Goal: Information Seeking & Learning: Learn about a topic

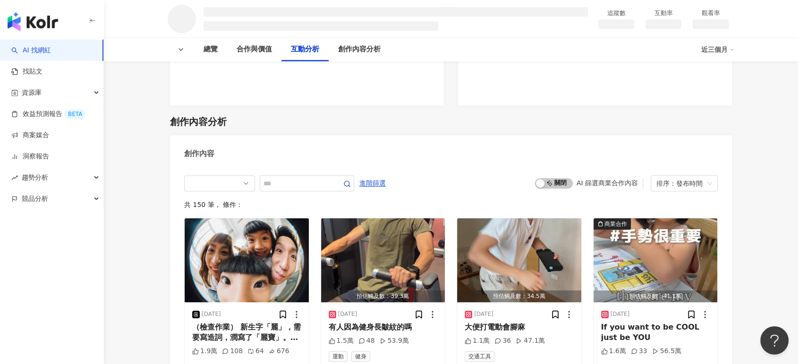
scroll to position [955, 0]
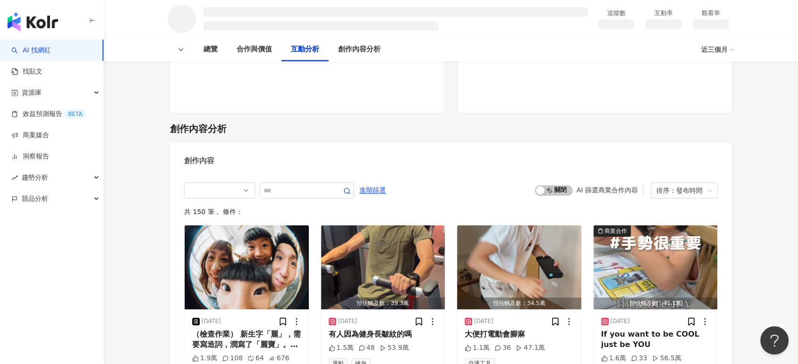
click at [333, 183] on div at bounding box center [269, 191] width 170 height 16
click at [324, 135] on div "創作內容分析" at bounding box center [451, 128] width 562 height 13
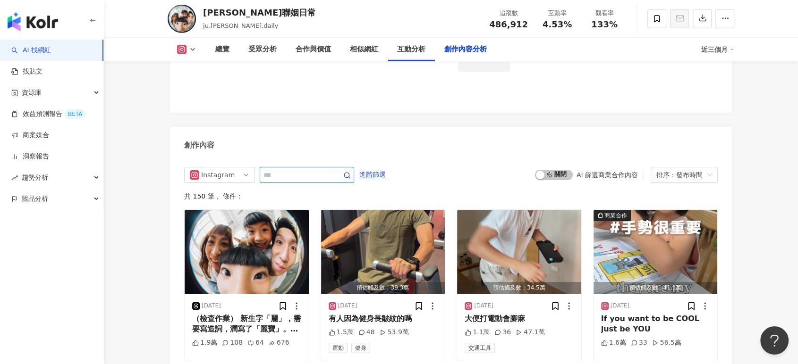
click at [315, 169] on input "text" at bounding box center [296, 174] width 66 height 11
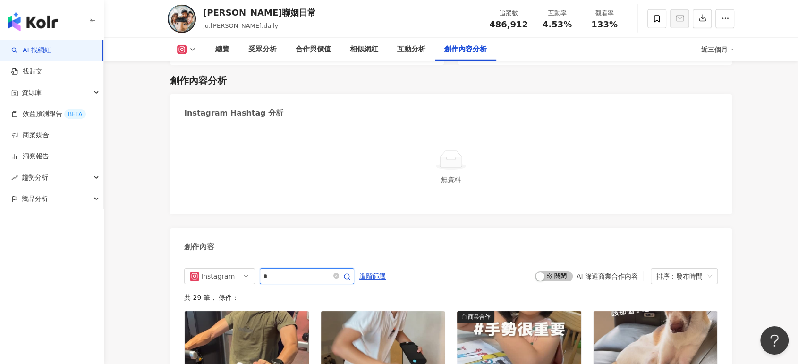
scroll to position [2839, 0]
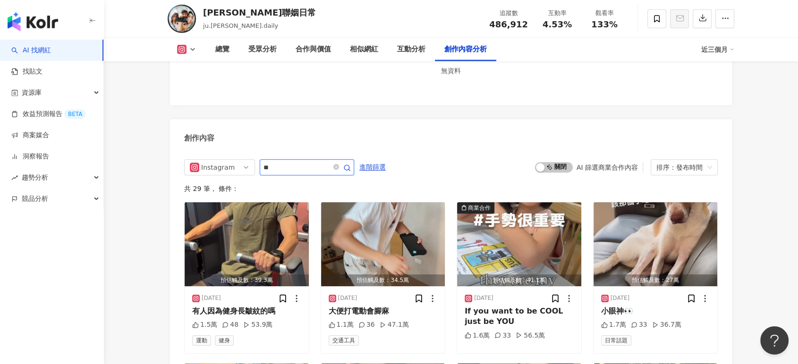
type input "**"
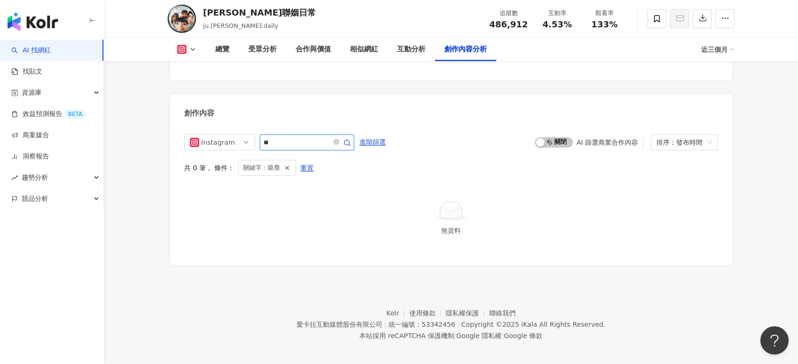
scroll to position [2836, 0]
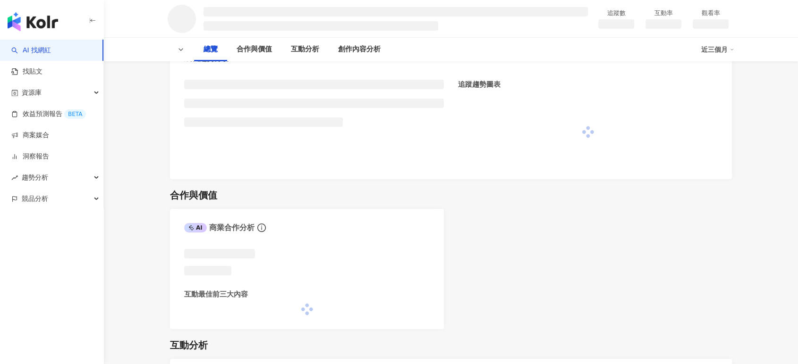
scroll to position [419, 0]
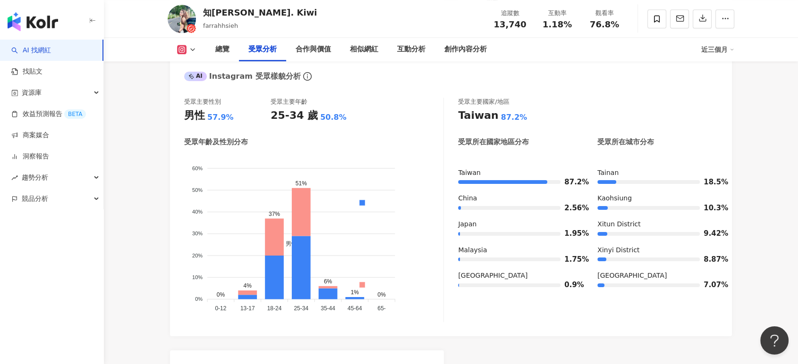
scroll to position [782, 0]
